Goal: Task Accomplishment & Management: Manage account settings

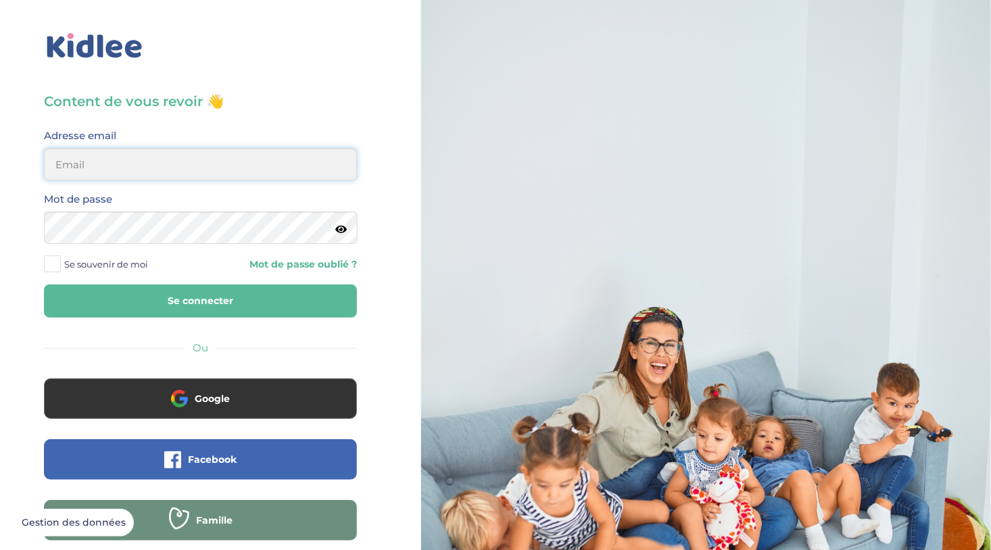
type input "helene.chambault@hotmail.fr"
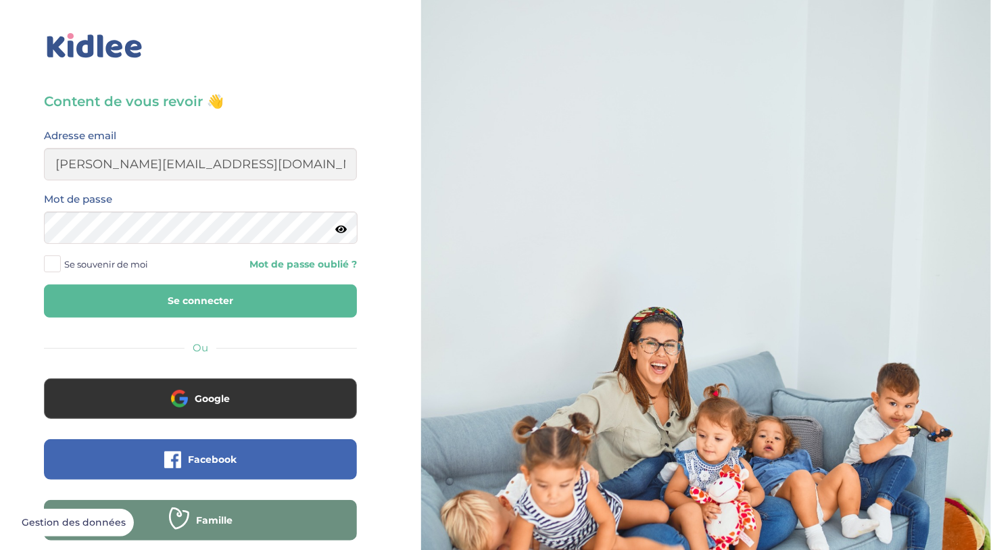
click at [174, 300] on button "Se connecter" at bounding box center [200, 301] width 313 height 33
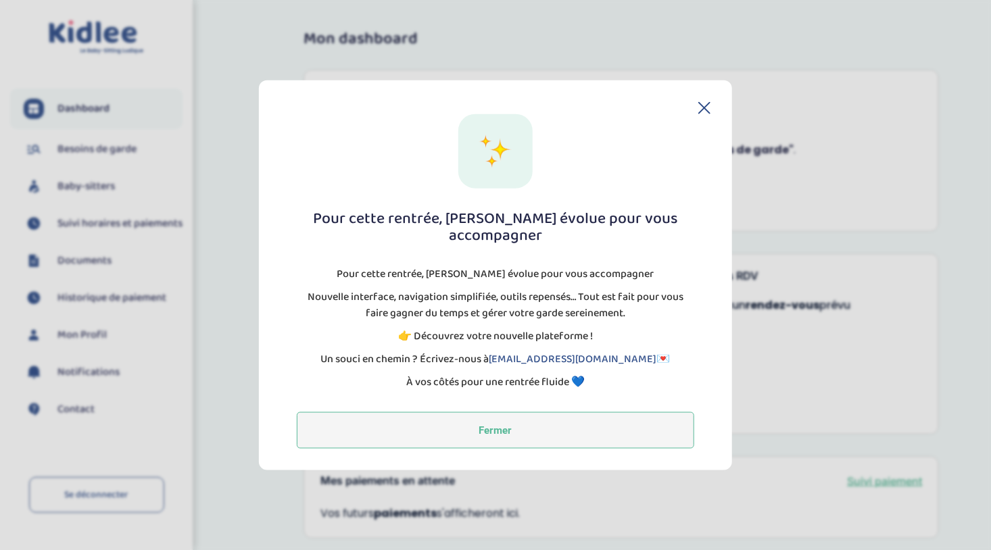
click at [486, 423] on button "Fermer" at bounding box center [495, 430] width 397 height 37
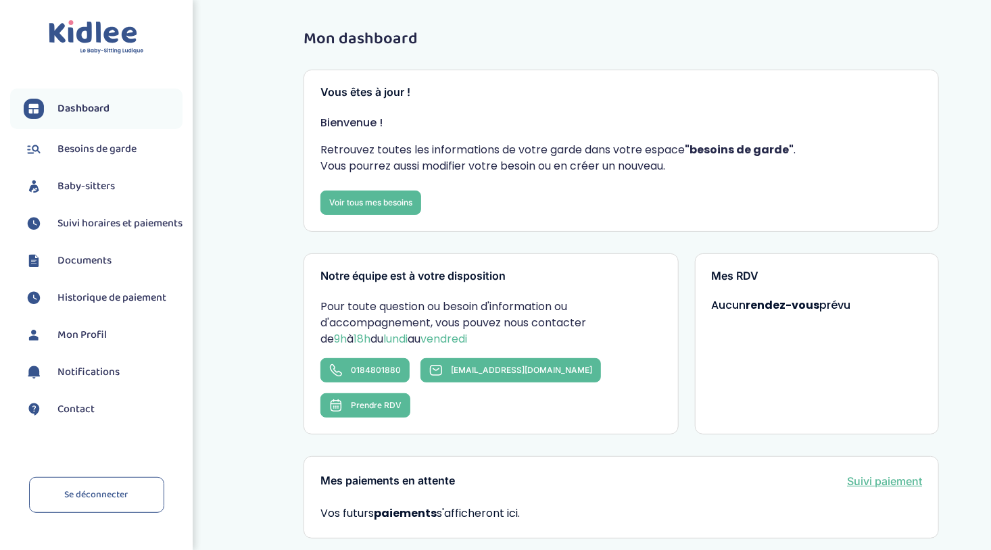
click at [83, 306] on span "Historique de paiement" at bounding box center [111, 298] width 109 height 16
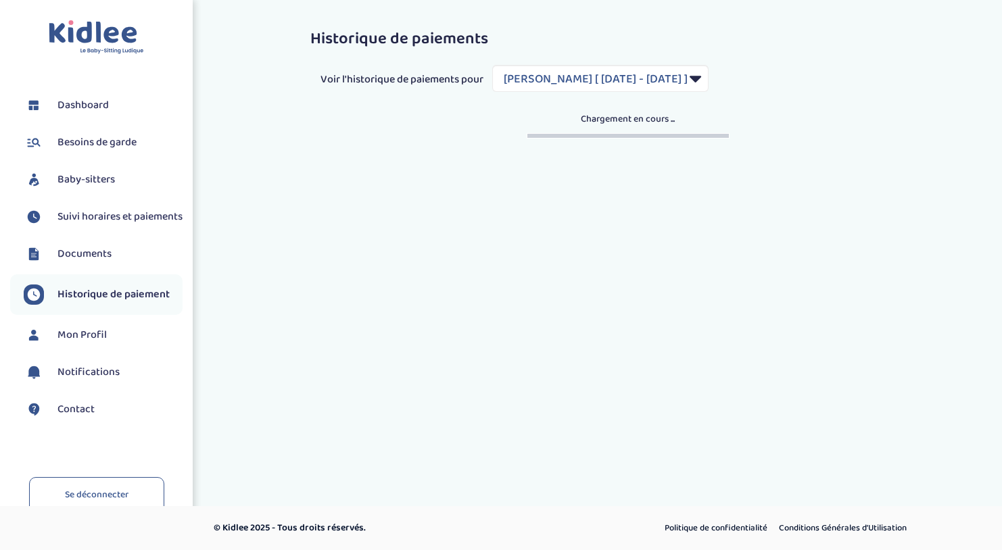
select select "1819"
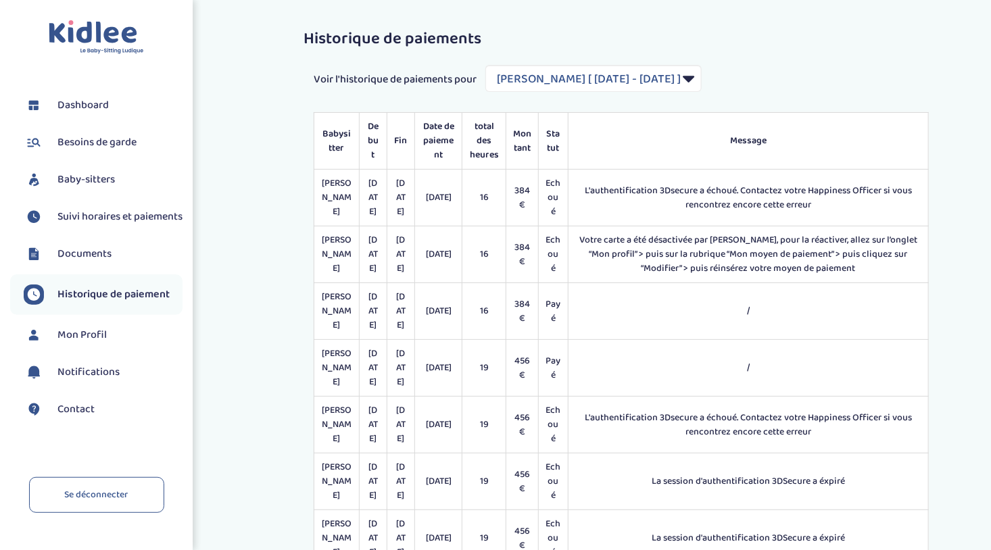
click at [77, 220] on span "Suivi horaires et paiements" at bounding box center [119, 217] width 125 height 16
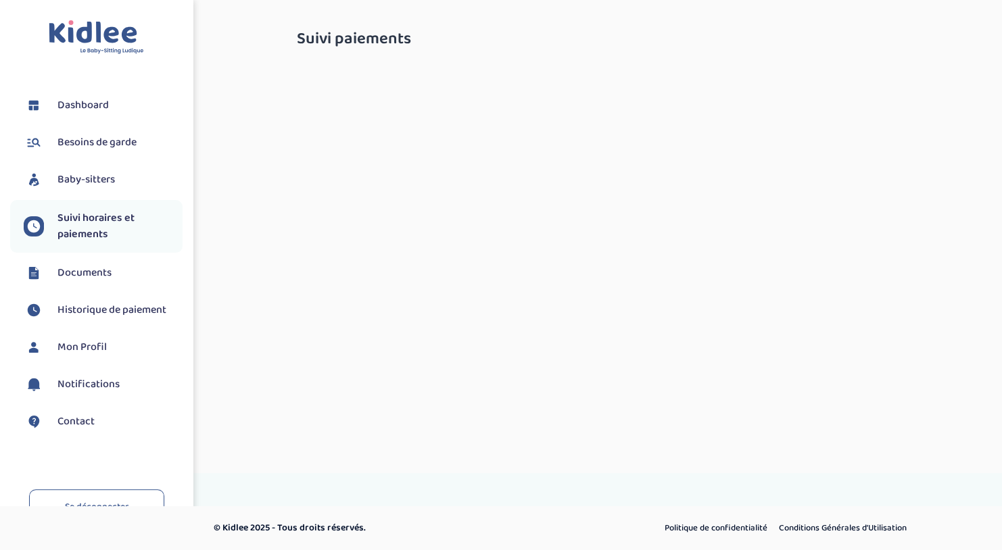
select select "octobre 2024"
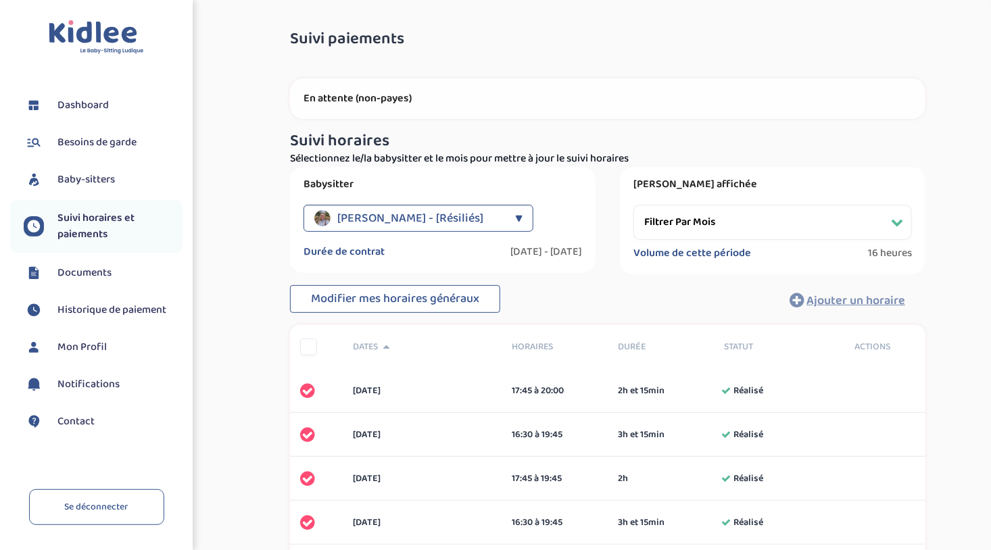
click at [479, 216] on span "Tutty Kassandra - [Résiliés]" at bounding box center [410, 218] width 146 height 27
click at [92, 346] on span "Mon Profil" at bounding box center [81, 347] width 49 height 16
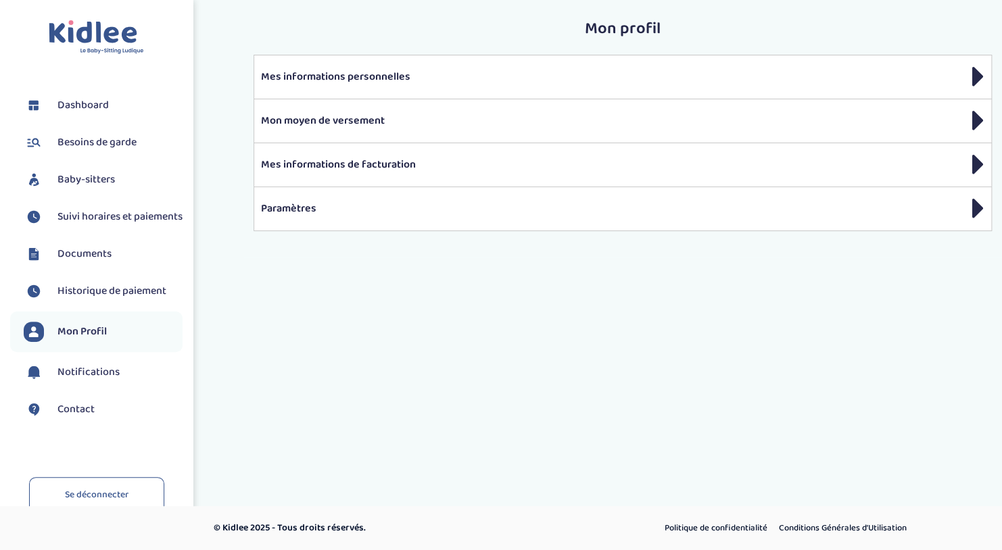
click at [73, 262] on span "Documents" at bounding box center [84, 254] width 54 height 16
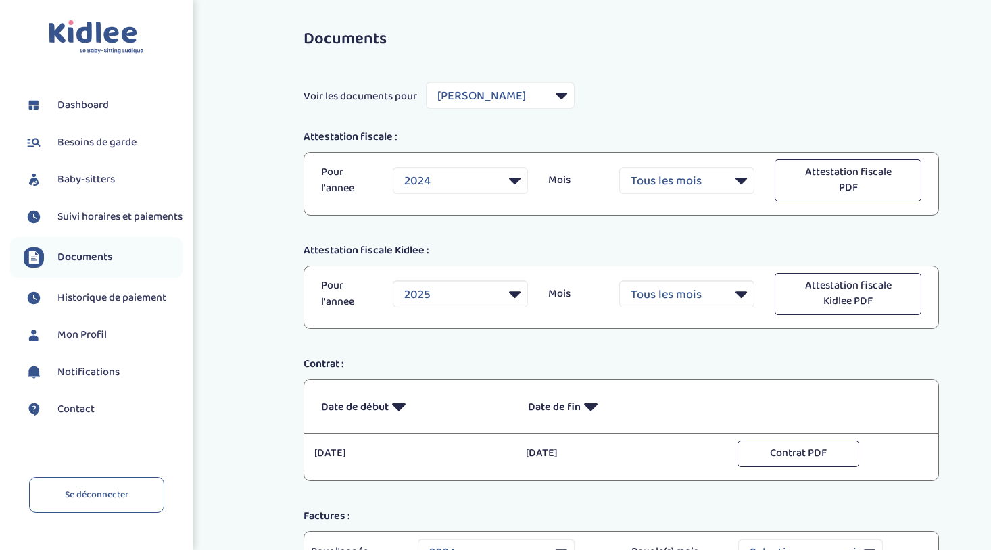
select select "35181"
select select "2024"
click at [78, 141] on span "Besoins de garde" at bounding box center [96, 143] width 79 height 16
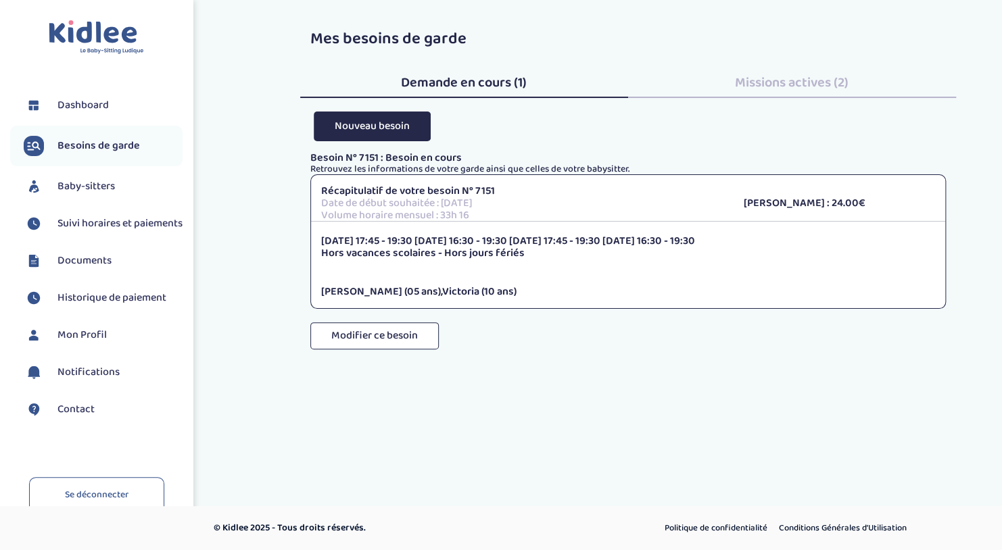
click at [797, 74] on span "Missions actives (2)" at bounding box center [792, 83] width 114 height 22
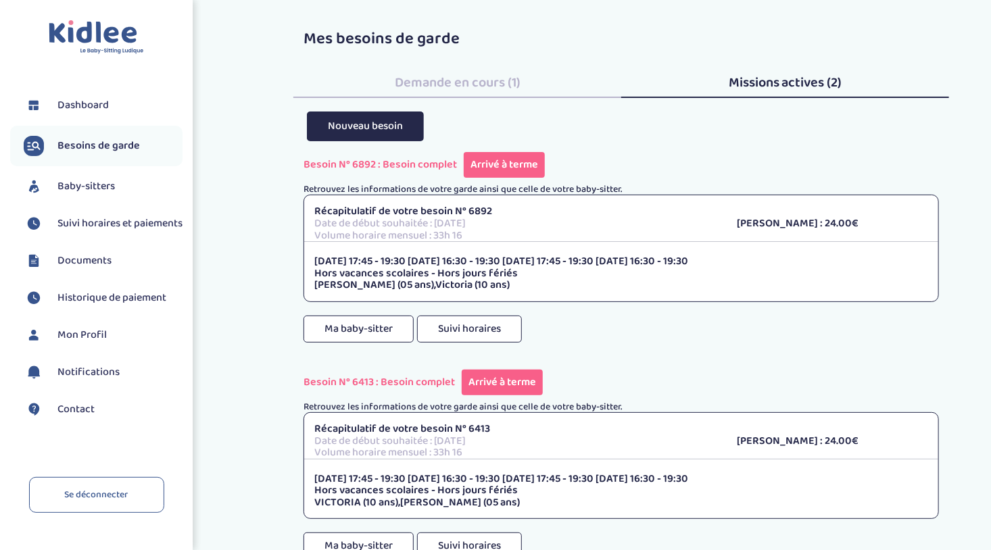
click at [448, 76] on span "Demande en cours (1)" at bounding box center [458, 83] width 126 height 22
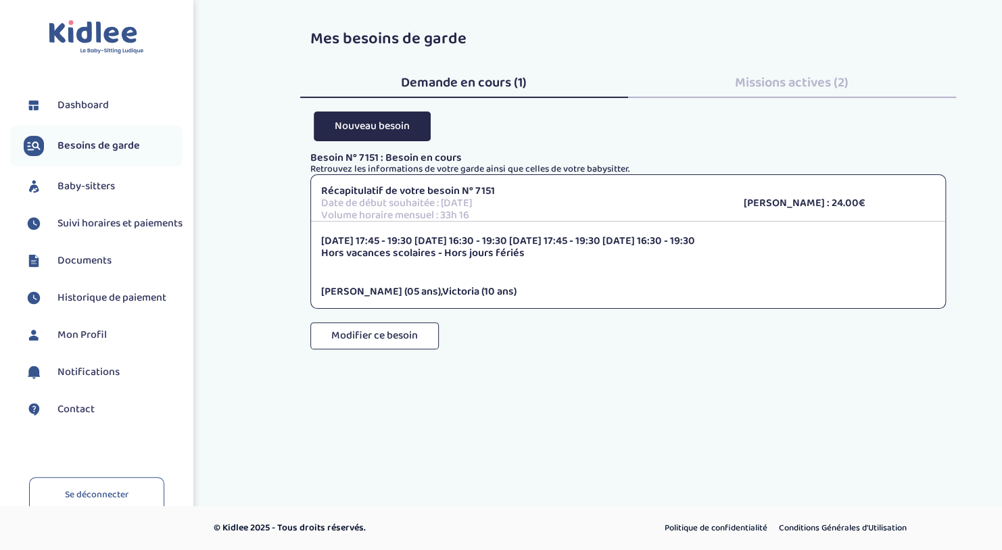
click at [82, 185] on span "Baby-sitters" at bounding box center [85, 186] width 57 height 16
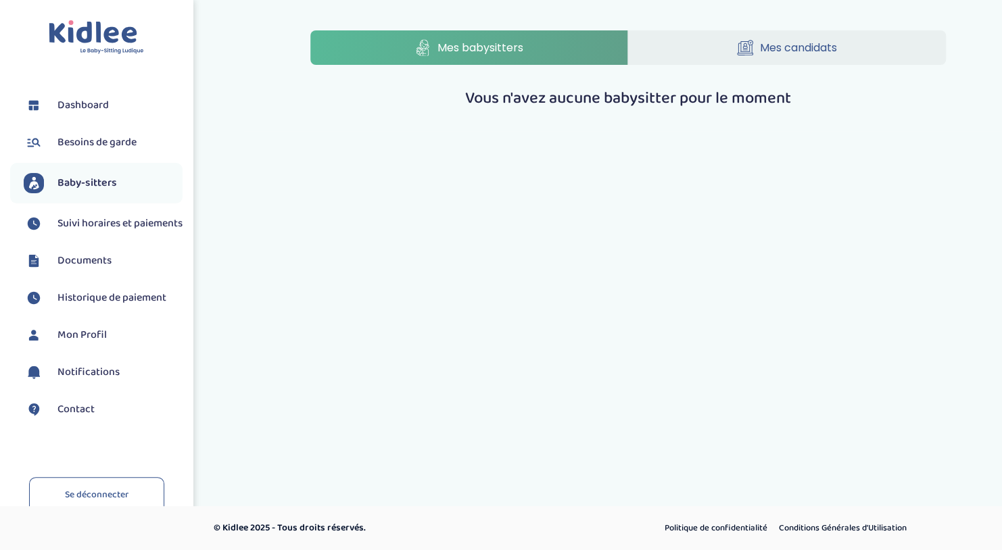
click at [783, 50] on span "Mes candidats" at bounding box center [798, 47] width 77 height 17
